Goal: Book appointment/travel/reservation

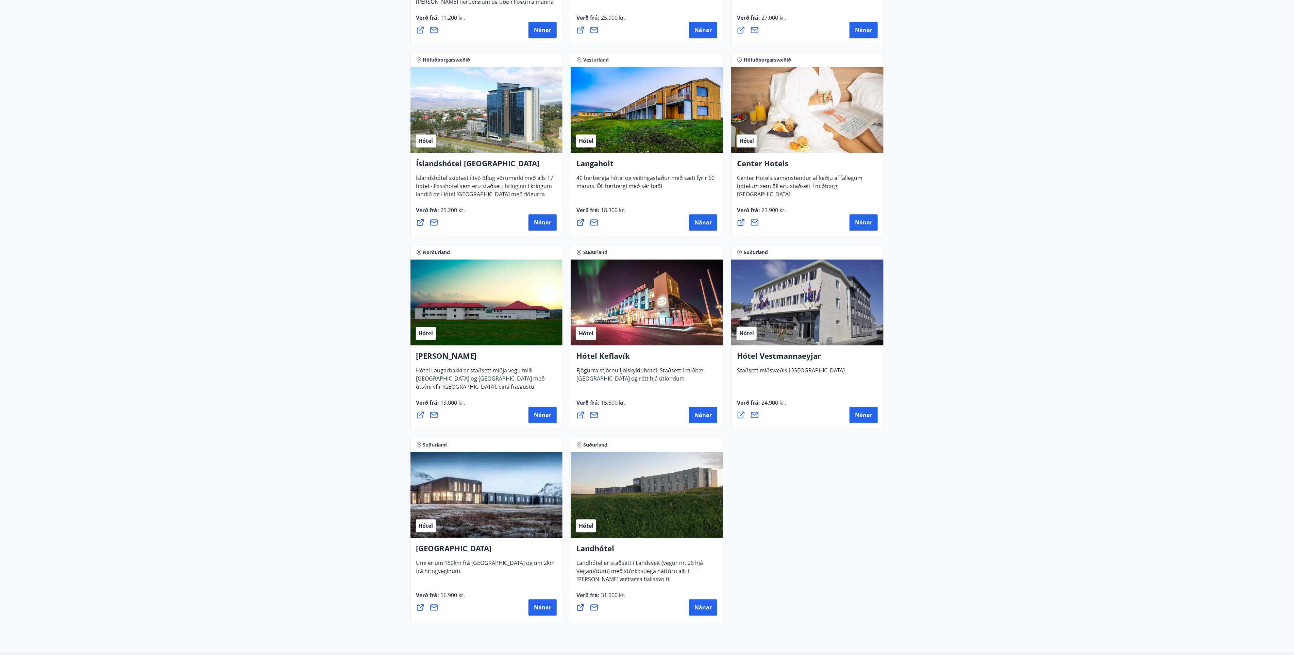
scroll to position [1482, 0]
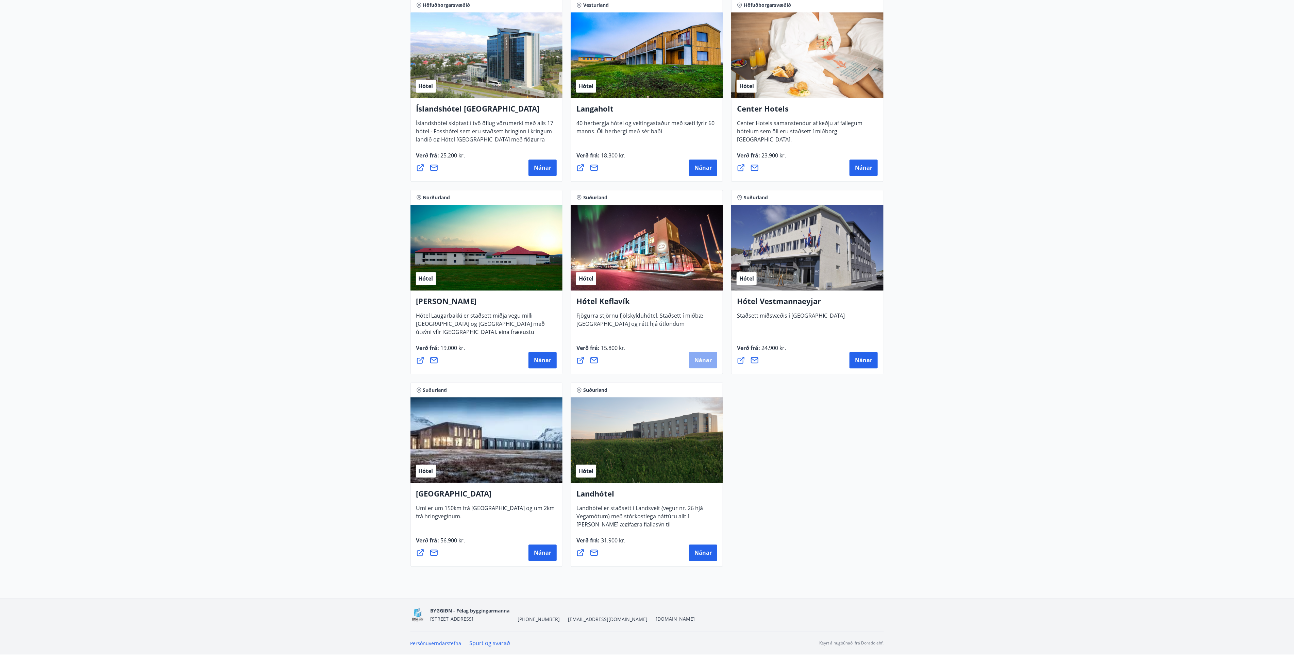
click at [708, 362] on span "Nánar" at bounding box center [702, 359] width 17 height 7
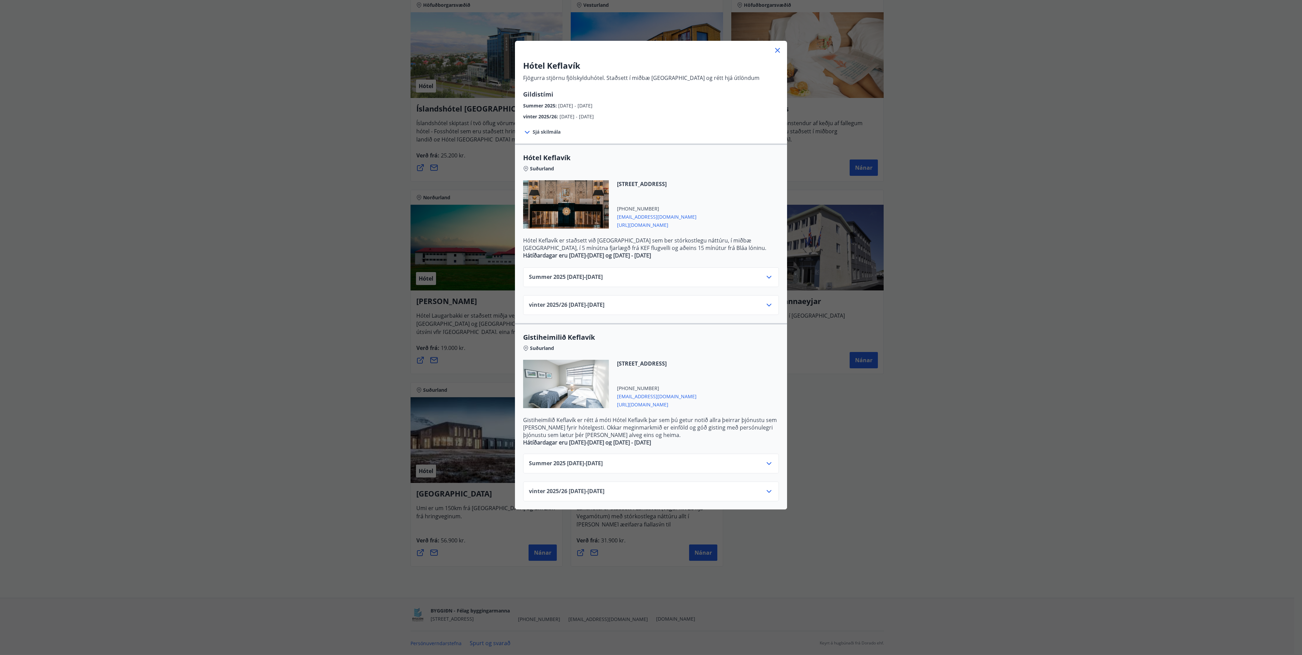
click at [631, 223] on span "[URL][DOMAIN_NAME]" at bounding box center [657, 224] width 80 height 8
click at [776, 47] on icon at bounding box center [777, 50] width 8 height 8
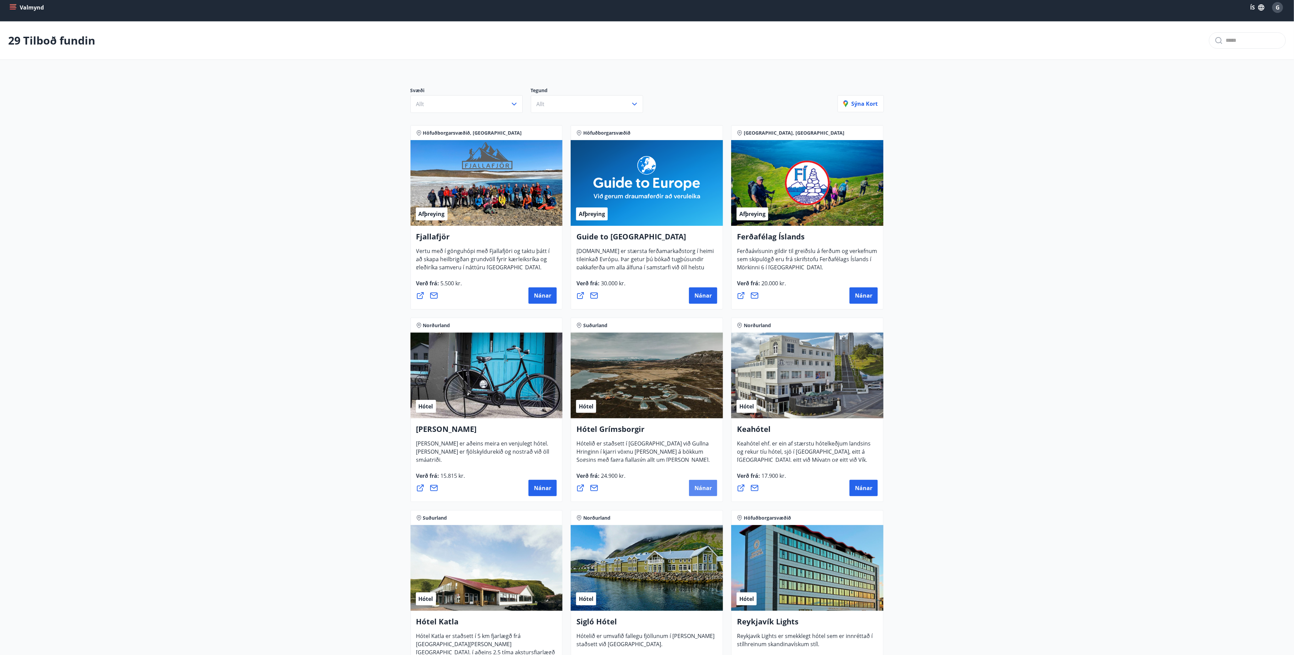
scroll to position [0, 0]
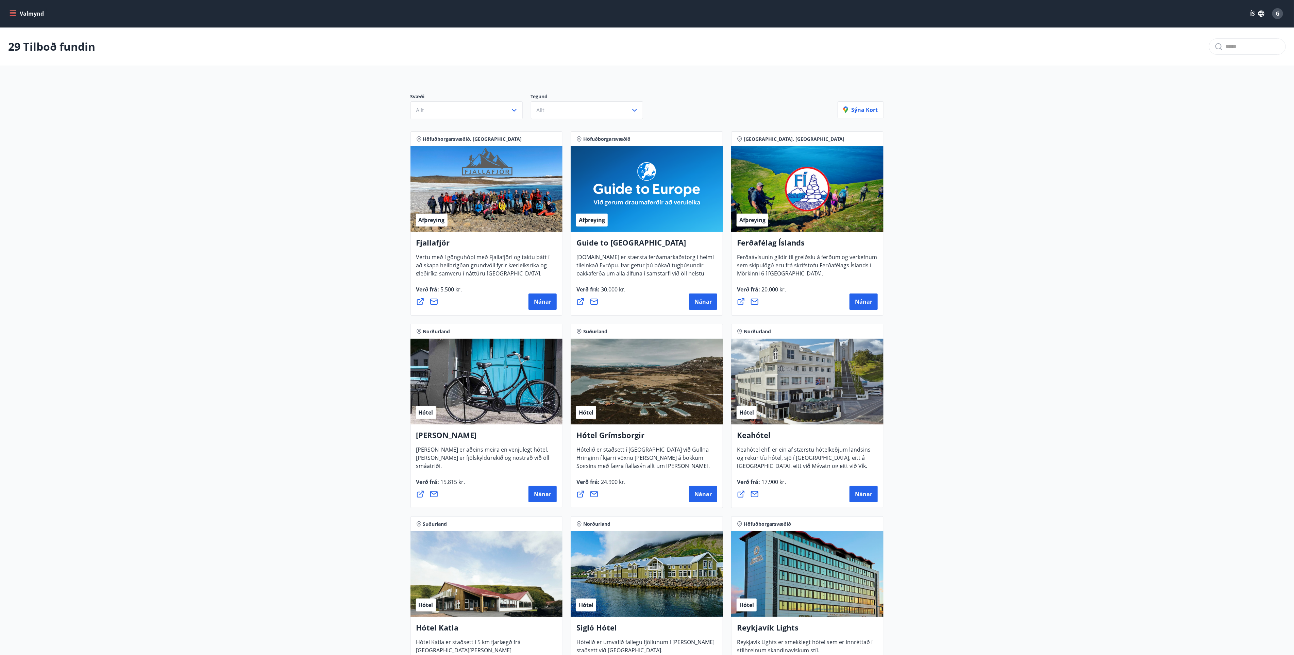
click at [30, 14] on button "Valmynd" at bounding box center [27, 13] width 38 height 12
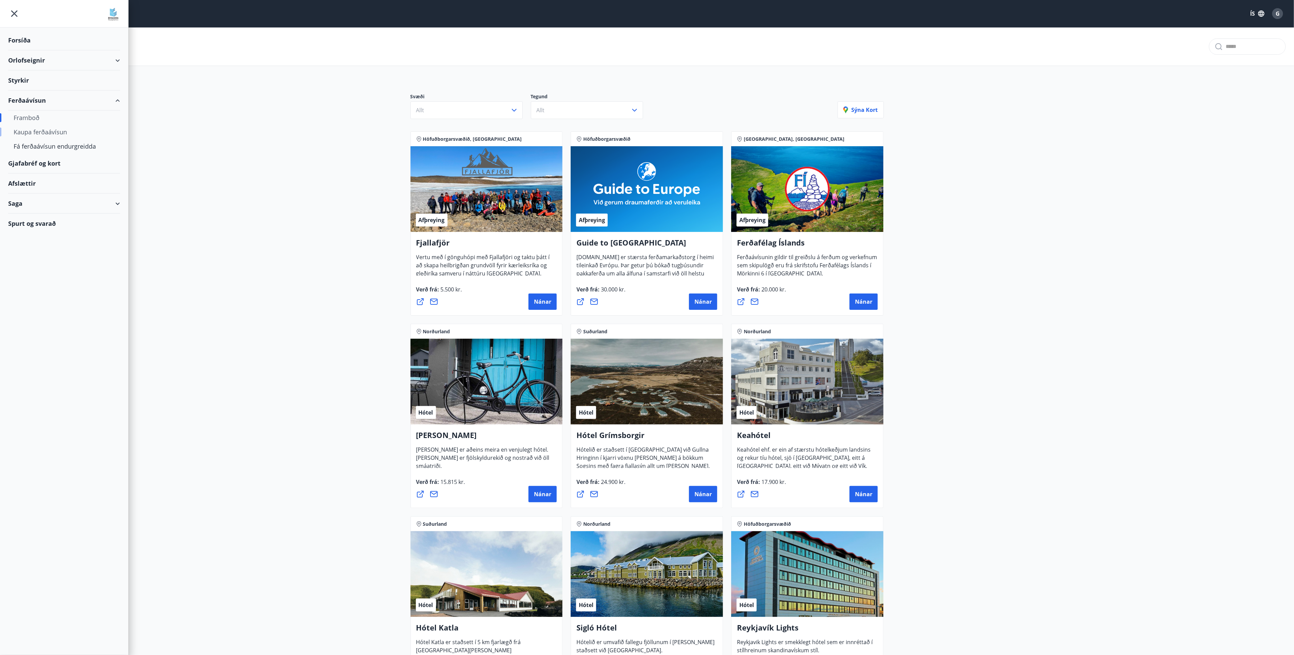
click at [47, 133] on div "Kaupa ferðaávísun" at bounding box center [64, 132] width 101 height 14
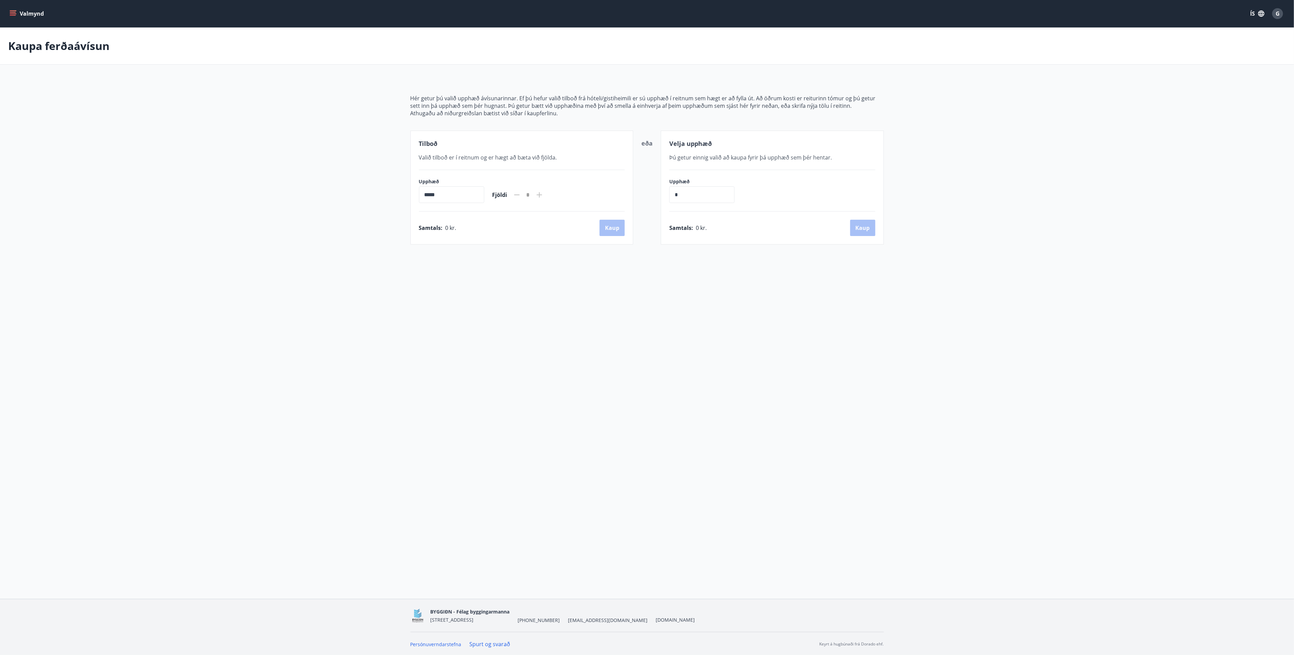
click at [435, 195] on input "*****" at bounding box center [451, 194] width 65 height 17
click at [427, 197] on input "*****" at bounding box center [451, 194] width 65 height 17
click at [542, 195] on icon at bounding box center [539, 194] width 5 height 5
click at [473, 202] on input "*****" at bounding box center [451, 194] width 65 height 17
click at [18, 13] on button "Valmynd" at bounding box center [27, 13] width 38 height 12
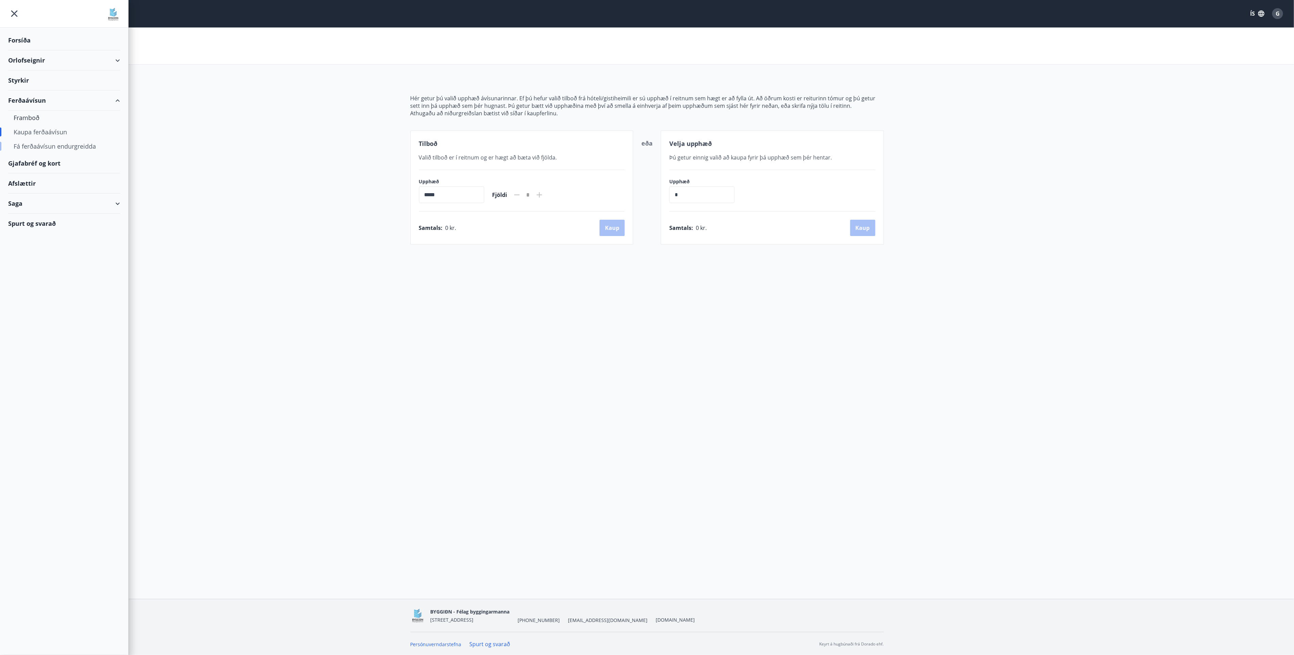
click at [49, 148] on div "Fá ferðaávísun endurgreidda" at bounding box center [64, 146] width 101 height 14
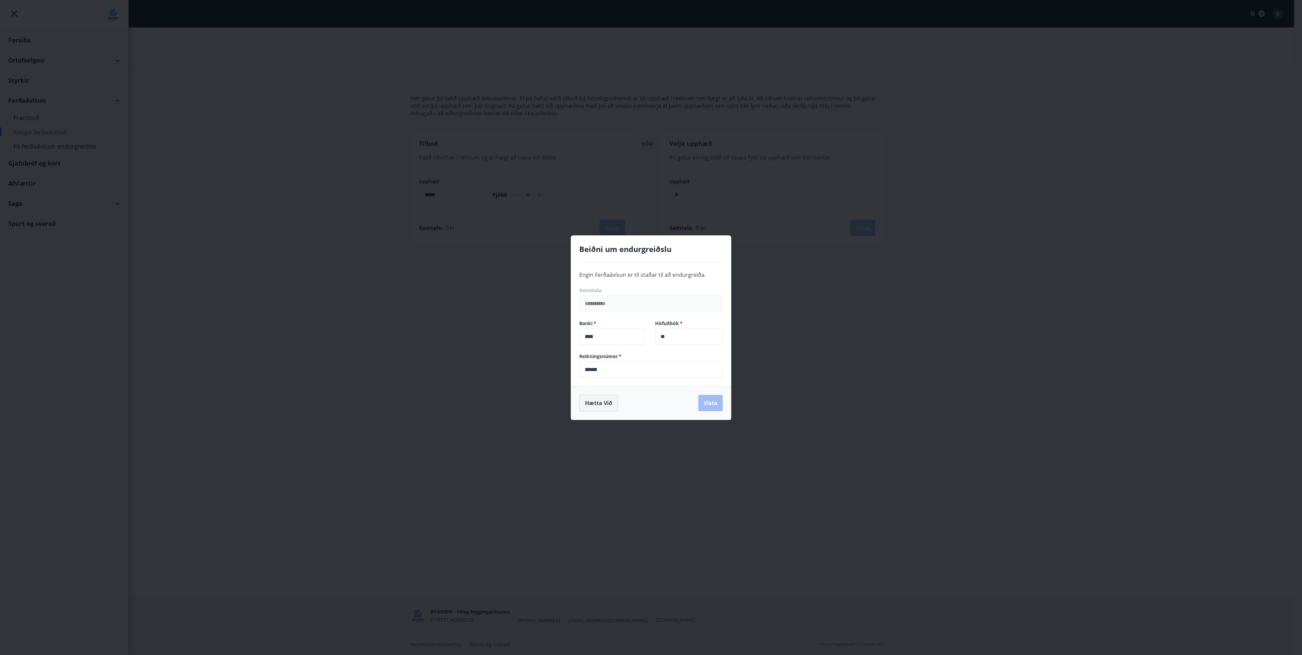
click at [590, 405] on button "Hætta við" at bounding box center [598, 402] width 39 height 17
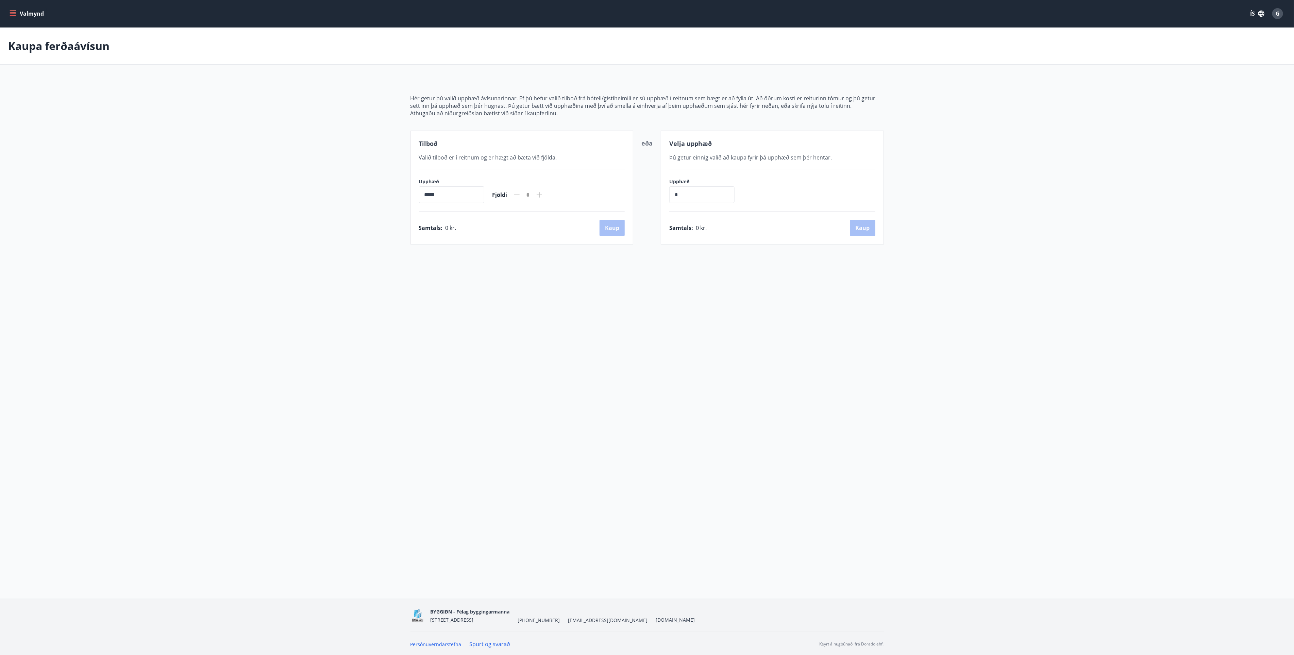
click at [13, 15] on icon "menu" at bounding box center [13, 13] width 7 height 7
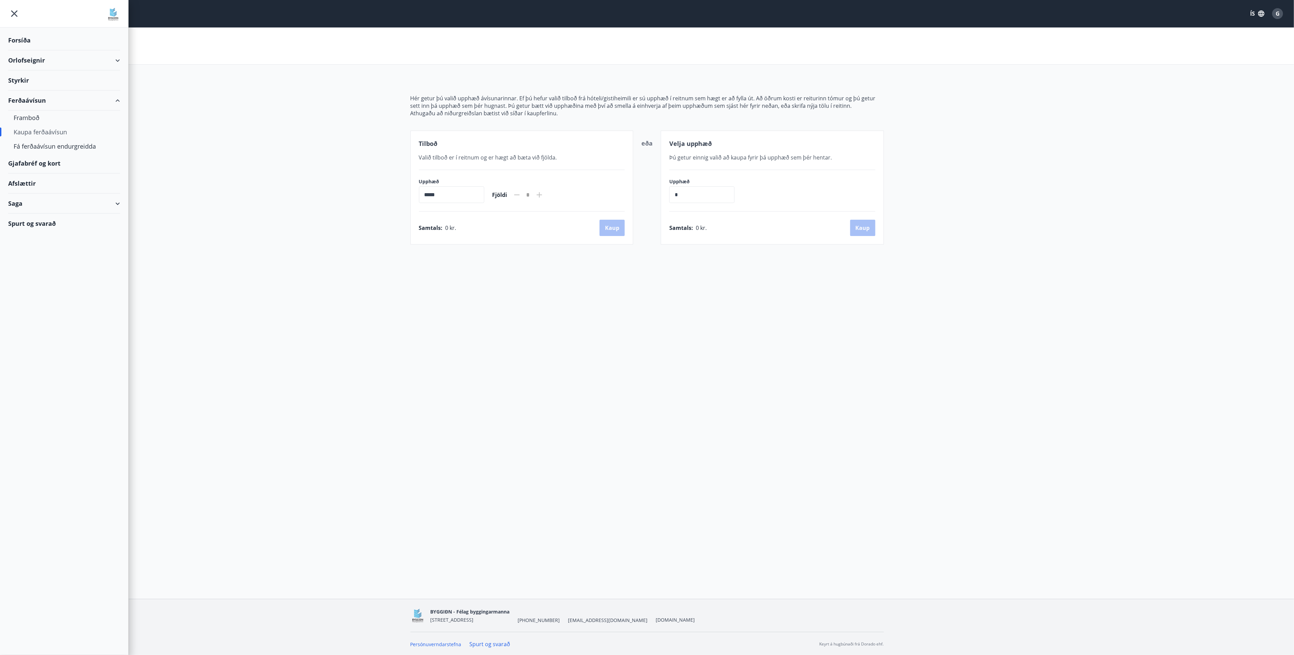
click at [116, 205] on div "Saga" at bounding box center [64, 203] width 112 height 20
click at [27, 281] on div "Inneign" at bounding box center [64, 278] width 101 height 14
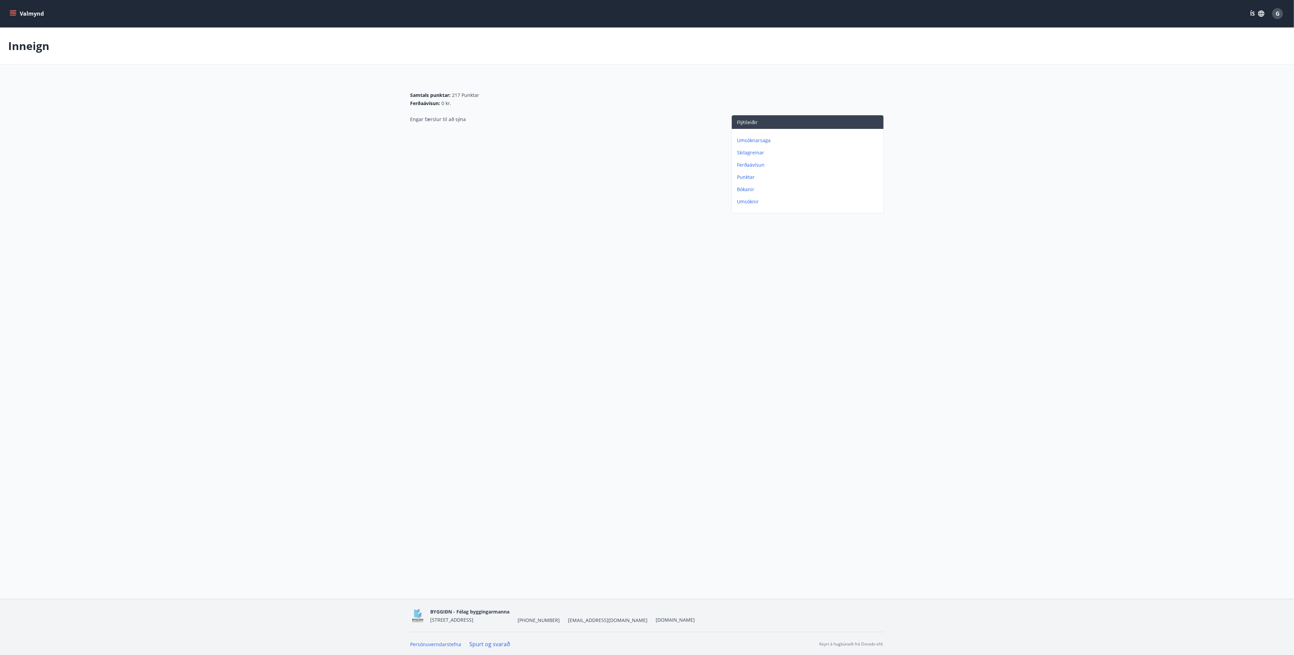
click at [746, 189] on p "Bókanir" at bounding box center [808, 189] width 143 height 7
click at [747, 140] on p "Inneign" at bounding box center [808, 140] width 143 height 7
click at [748, 165] on p "Ferðaávísun" at bounding box center [808, 165] width 143 height 7
click at [712, 263] on div "Ferðaávísun Samtals punktar : 217 Punktar Ferðaávísun : 0 kr. Notuð Ferðaávísun…" at bounding box center [647, 148] width 1294 height 240
click at [11, 11] on icon "menu" at bounding box center [13, 11] width 7 height 1
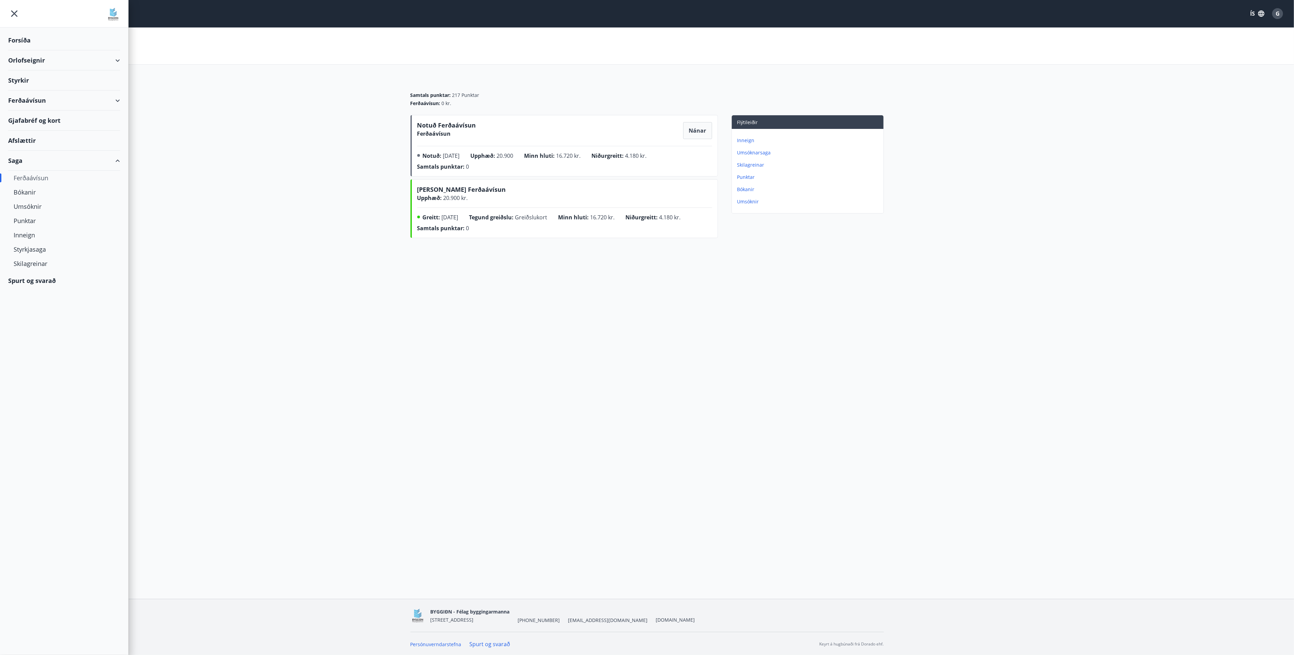
click at [20, 56] on div "Orlofseignir" at bounding box center [64, 60] width 112 height 20
click at [37, 88] on div "Bókunardagatal" at bounding box center [64, 92] width 101 height 14
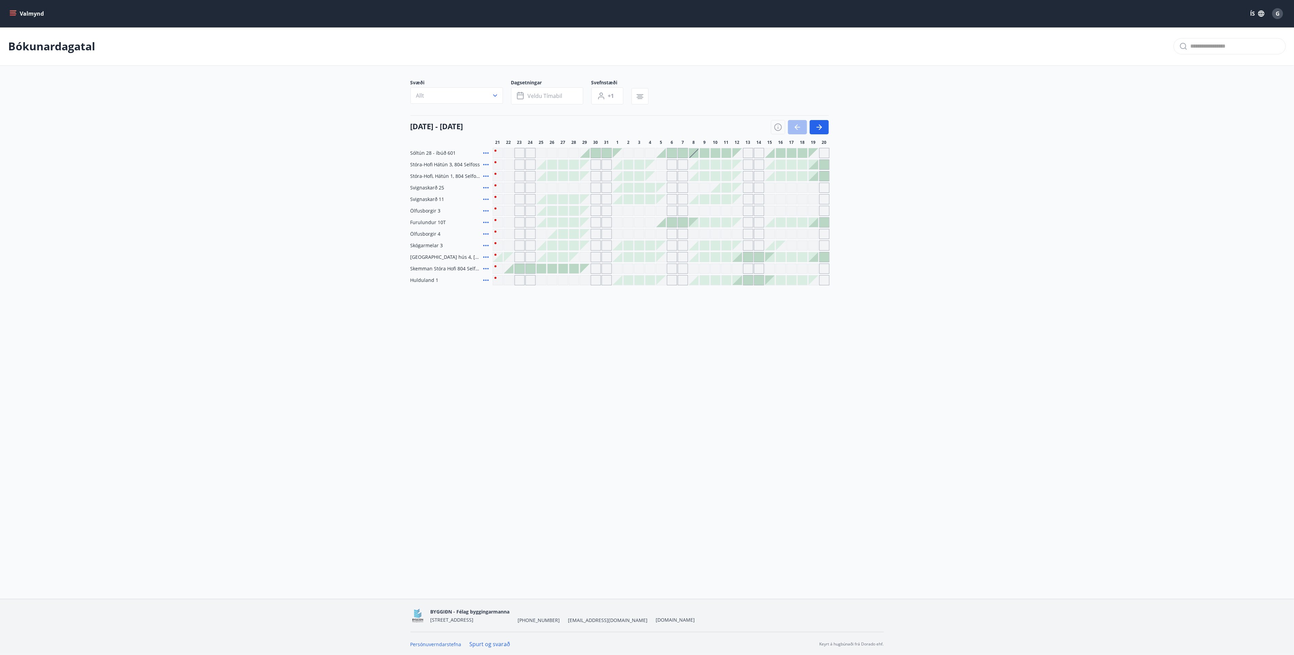
click at [624, 213] on div "Gráir dagar eru ekki bókanlegir" at bounding box center [628, 211] width 10 height 10
click at [606, 211] on div "Gráir dagar eru ekki bókanlegir" at bounding box center [606, 211] width 10 height 10
click at [550, 98] on span "Veldu tímabil" at bounding box center [545, 95] width 35 height 7
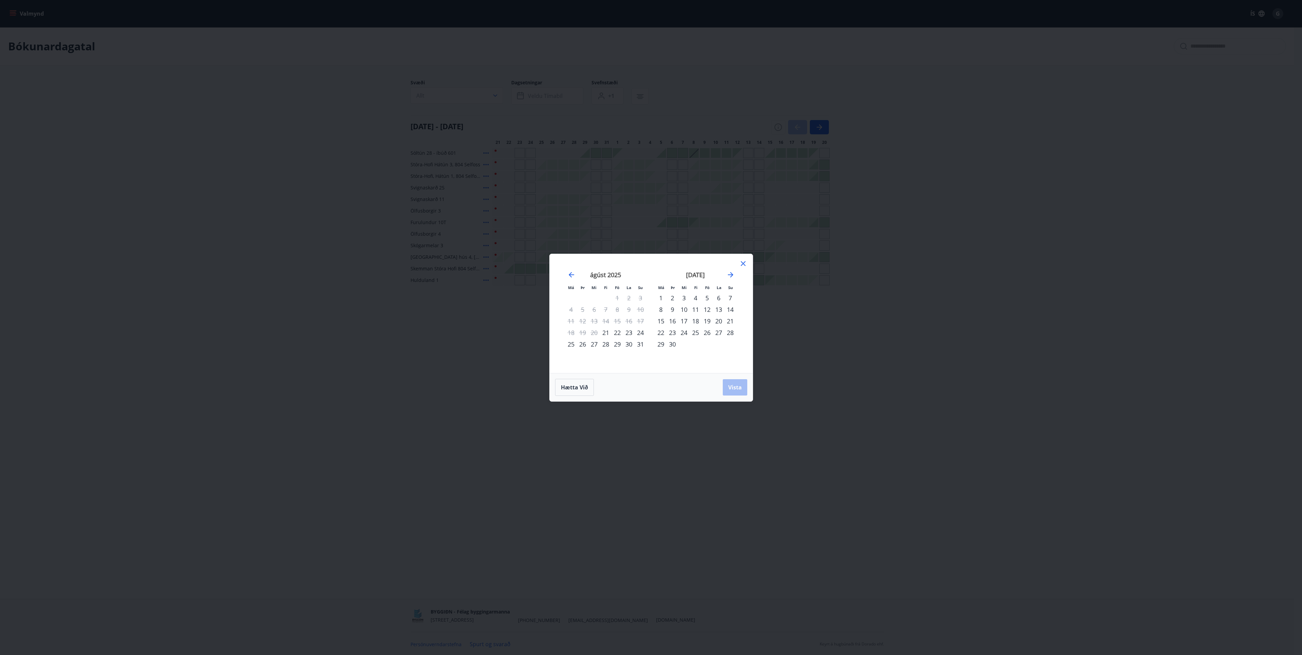
click at [743, 260] on icon at bounding box center [743, 263] width 8 height 8
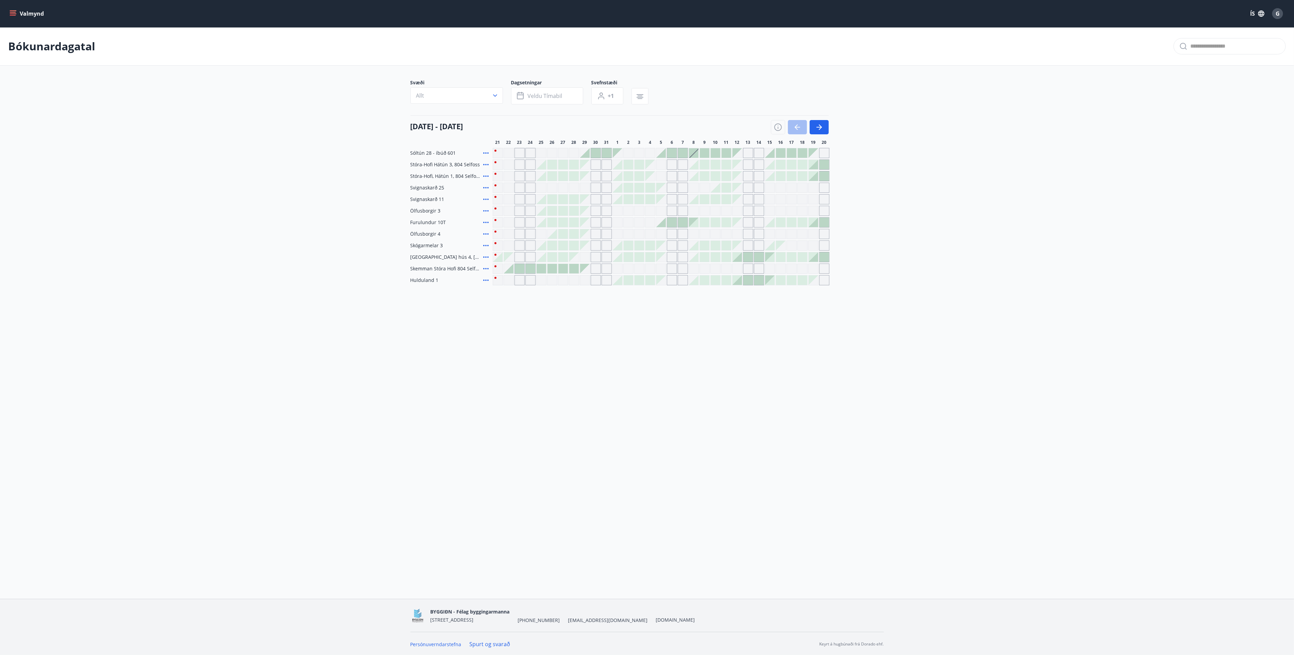
click at [926, 268] on main "Bókunardagatal Svæði Allt Dagsetningar Veldu tímabil Svefnstæði +1 [DATE] - [DA…" at bounding box center [647, 156] width 1294 height 258
click at [822, 126] on icon "button" at bounding box center [819, 127] width 8 height 8
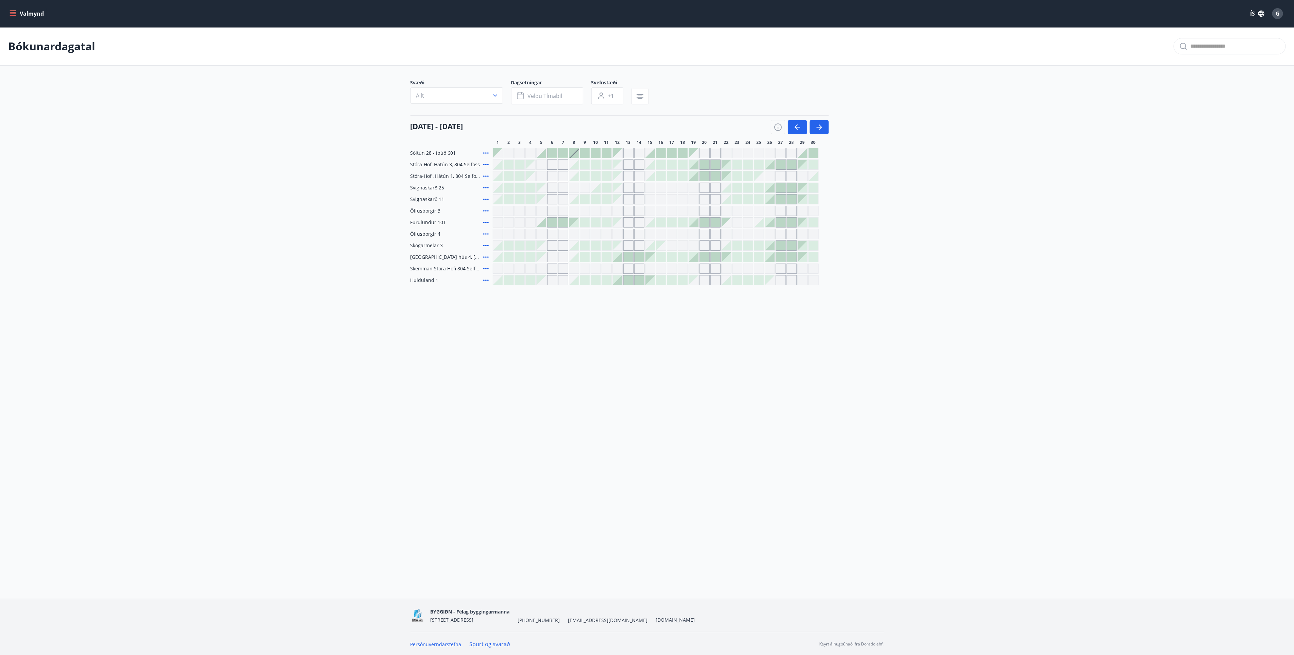
click at [706, 280] on div "Gráir dagar eru ekki bókanlegir" at bounding box center [704, 280] width 10 height 10
click at [728, 279] on div at bounding box center [726, 280] width 10 height 10
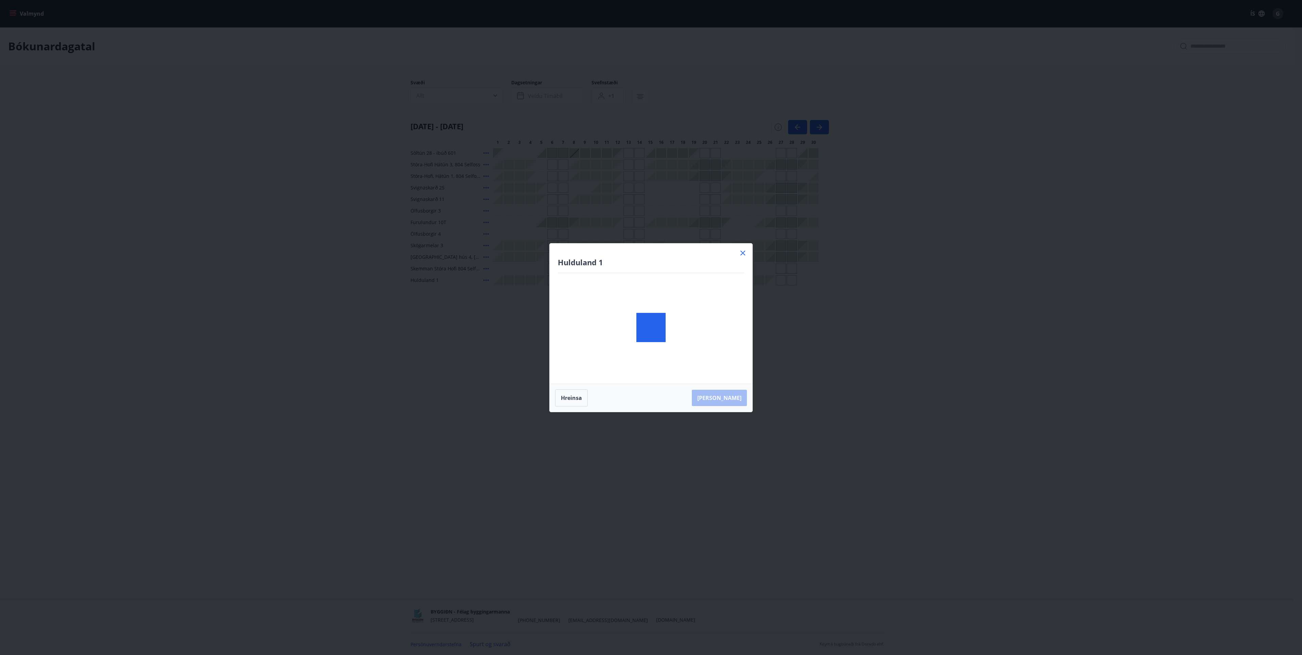
click at [744, 280] on div at bounding box center [650, 327] width 203 height 168
click at [731, 285] on icon "Move forward to switch to the next month." at bounding box center [730, 285] width 8 height 8
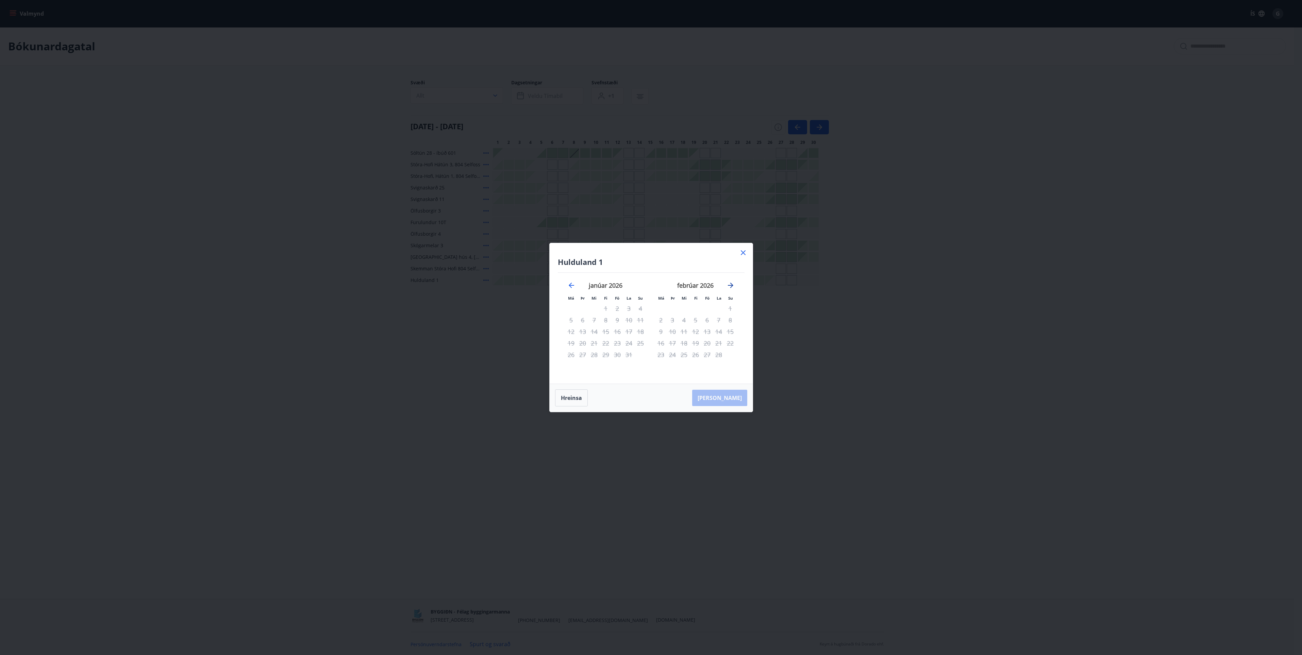
click at [731, 285] on icon "Move forward to switch to the next month." at bounding box center [730, 285] width 8 height 8
click at [729, 284] on icon "Move forward to switch to the next month." at bounding box center [730, 285] width 8 height 8
click at [740, 250] on icon at bounding box center [743, 253] width 8 height 8
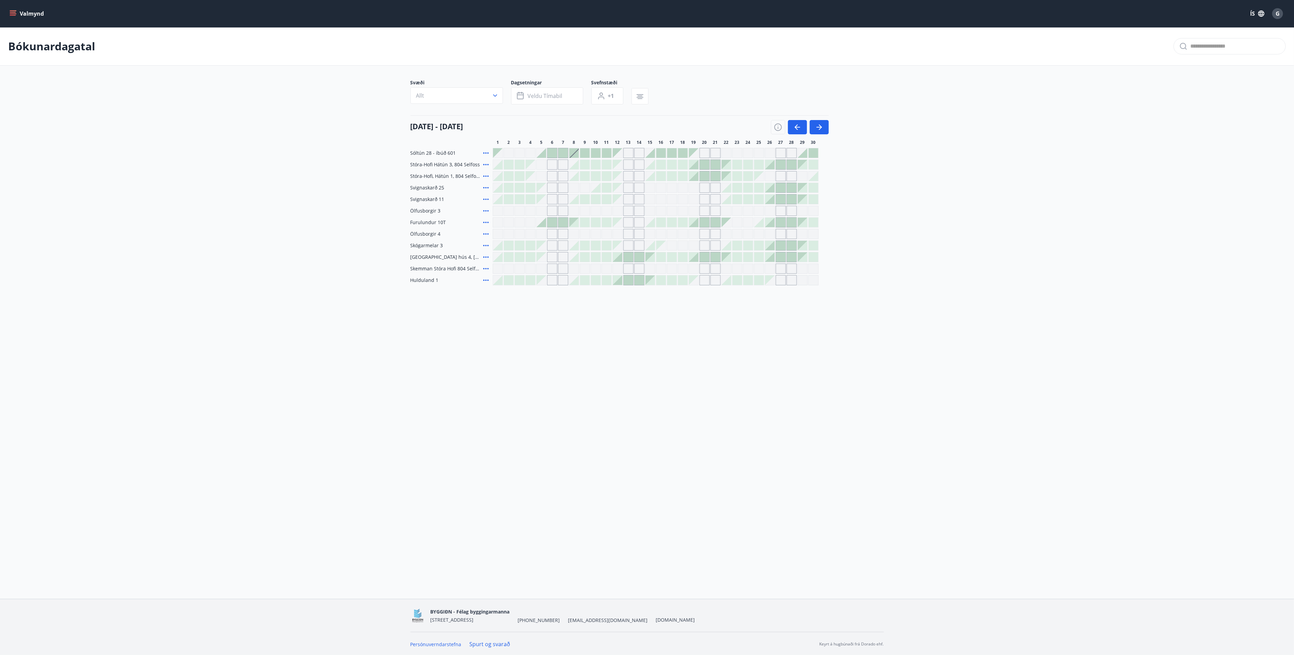
click at [1107, 268] on main "Bókunardagatal Svæði Allt Dagsetningar Veldu tímabil Svefnstæði +1 [DATE] - [DA…" at bounding box center [647, 156] width 1294 height 258
click at [641, 97] on icon "button" at bounding box center [640, 96] width 8 height 8
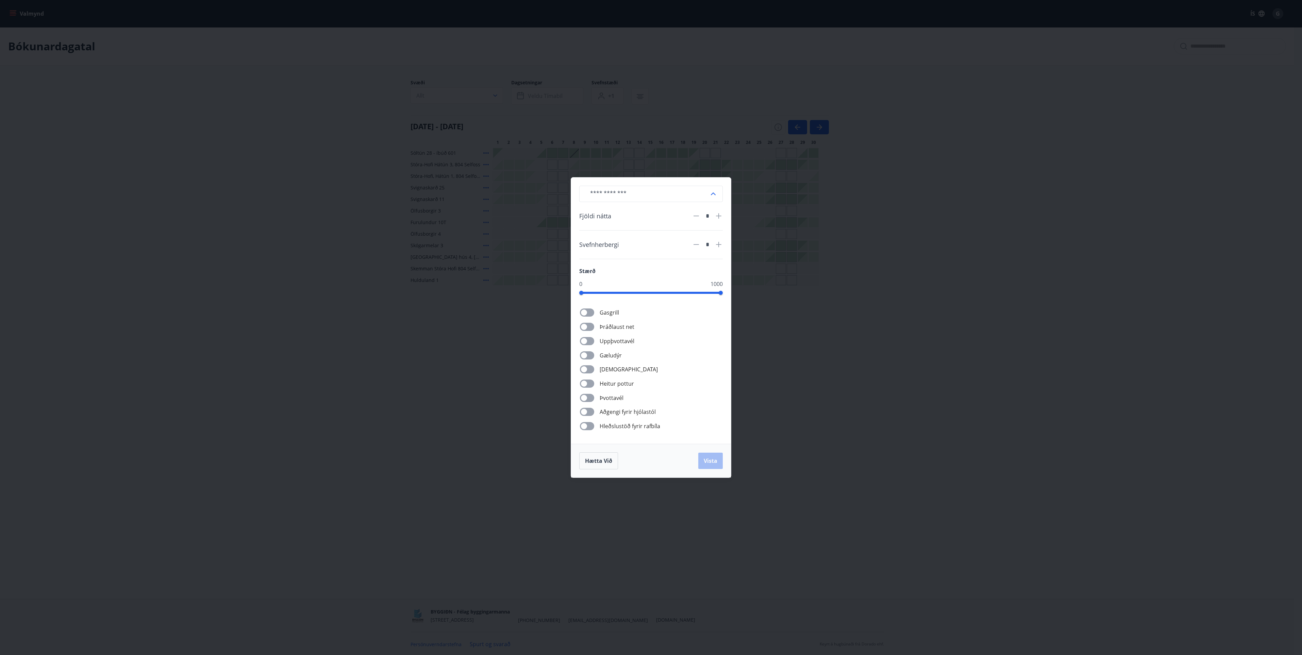
click at [1125, 150] on div "​ Fjöldi nátta * Svefnherbergi * Stærð 0 1000 Gasgrill Þráðlaust net Uppþvottav…" at bounding box center [651, 327] width 1302 height 655
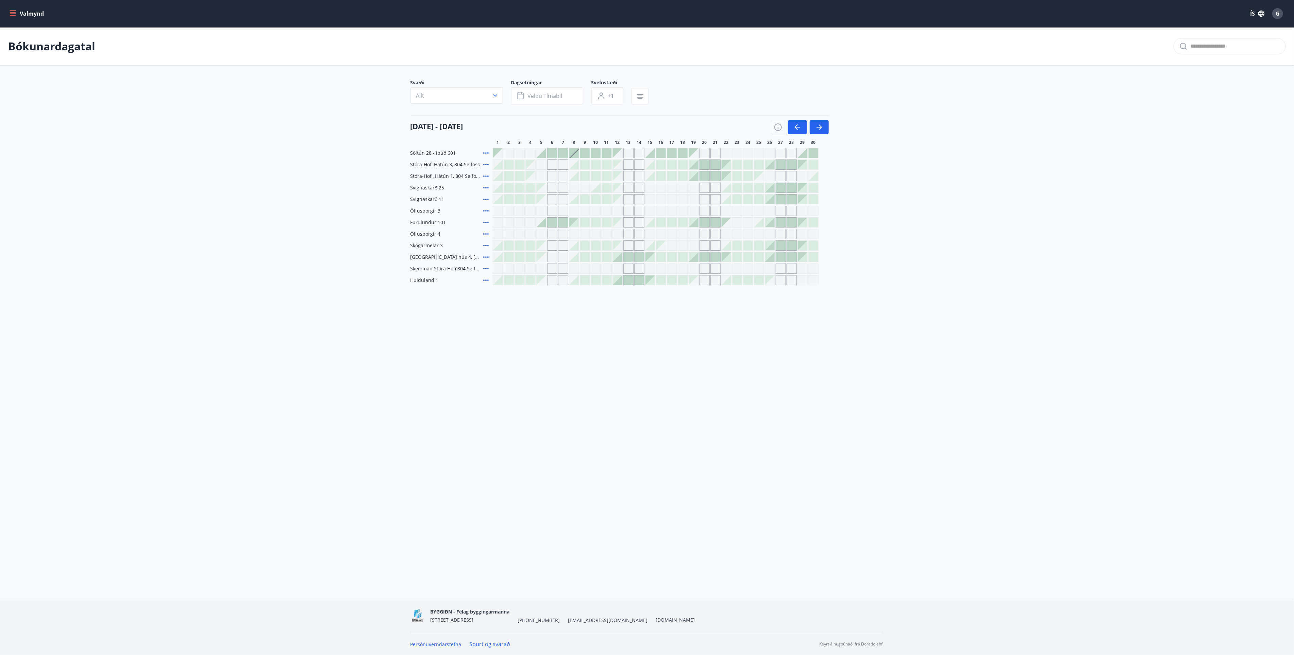
click at [12, 13] on icon "menu" at bounding box center [13, 13] width 7 height 7
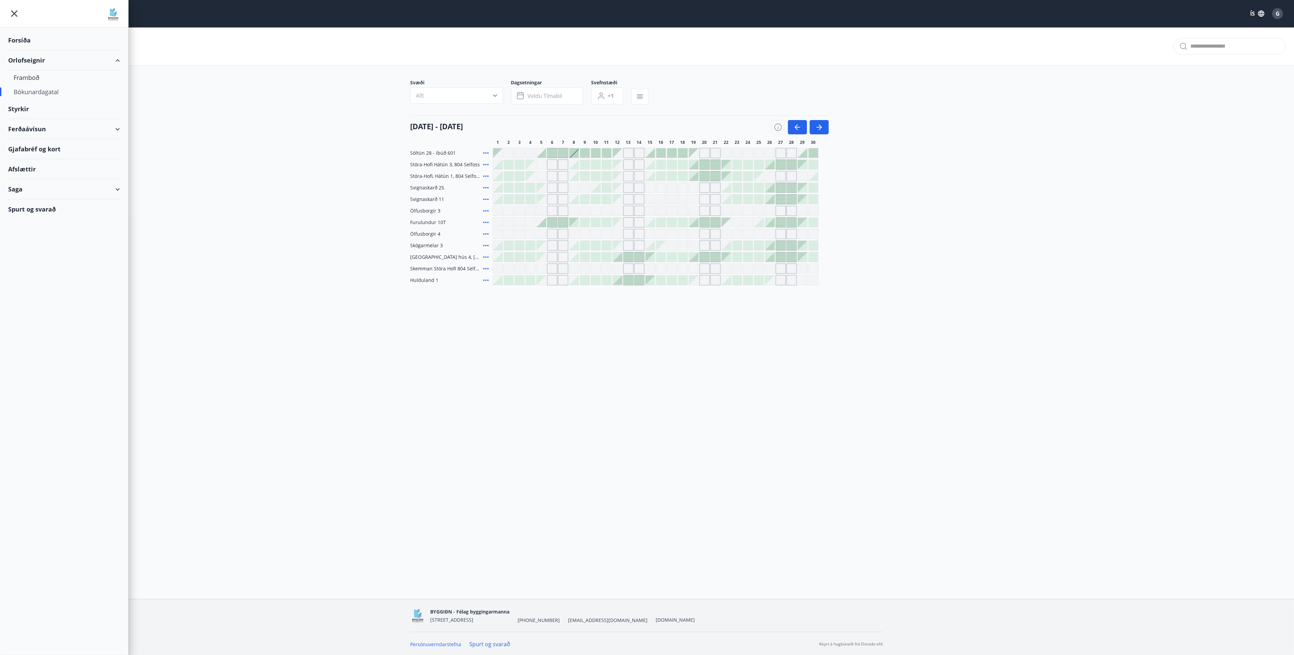
click at [117, 130] on div "Ferðaávísun" at bounding box center [64, 129] width 112 height 20
click at [29, 192] on div "Gjafabréf og kort" at bounding box center [64, 192] width 112 height 20
